Goal: Transaction & Acquisition: Purchase product/service

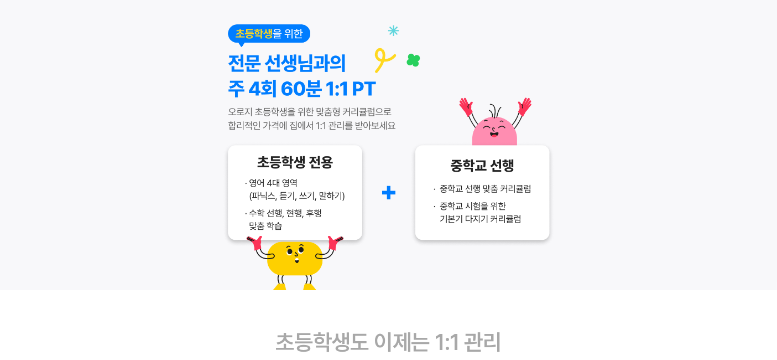
scroll to position [307, 0]
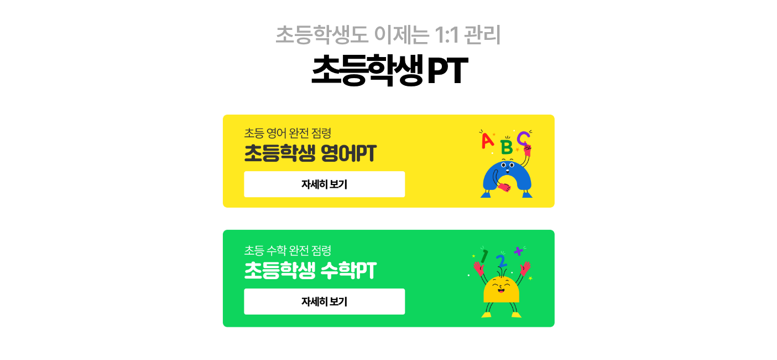
click at [399, 264] on img at bounding box center [389, 278] width 332 height 97
click at [338, 288] on img at bounding box center [389, 278] width 332 height 97
